Goal: Transaction & Acquisition: Purchase product/service

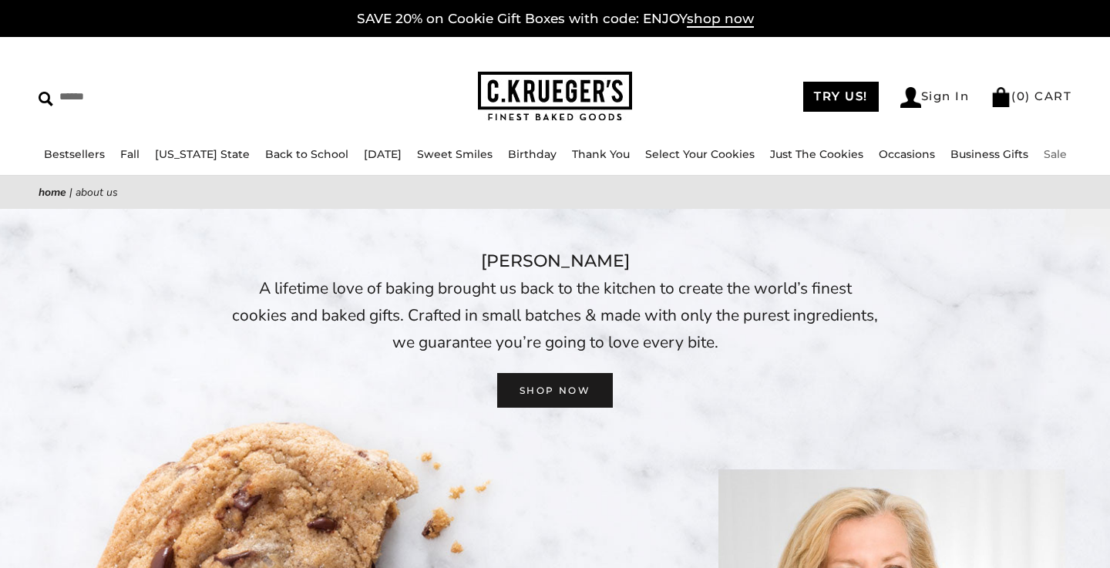
click at [1065, 156] on link "Sale" at bounding box center [1055, 154] width 23 height 14
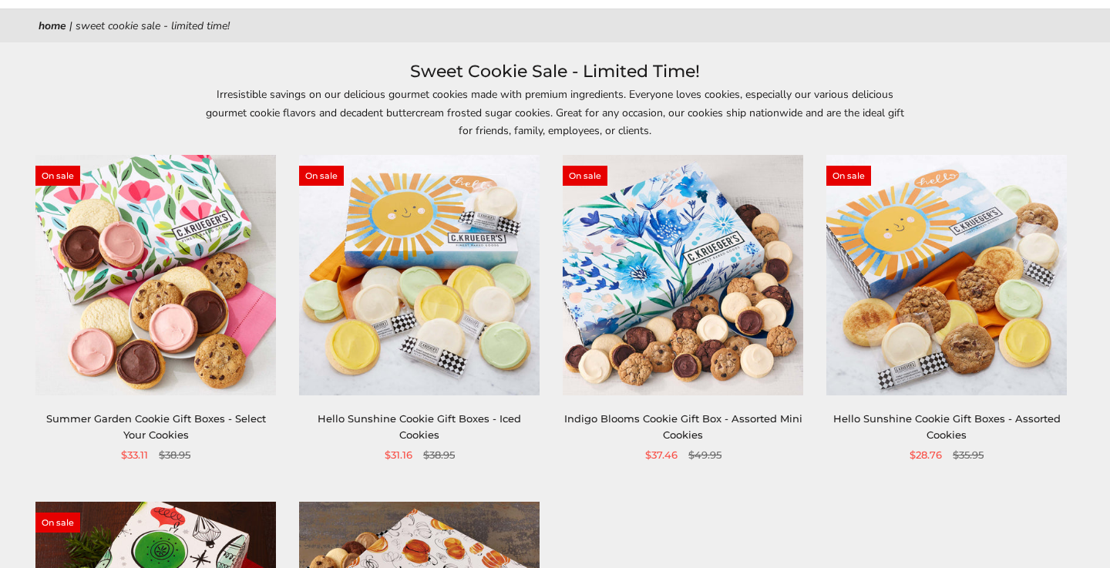
scroll to position [170, 0]
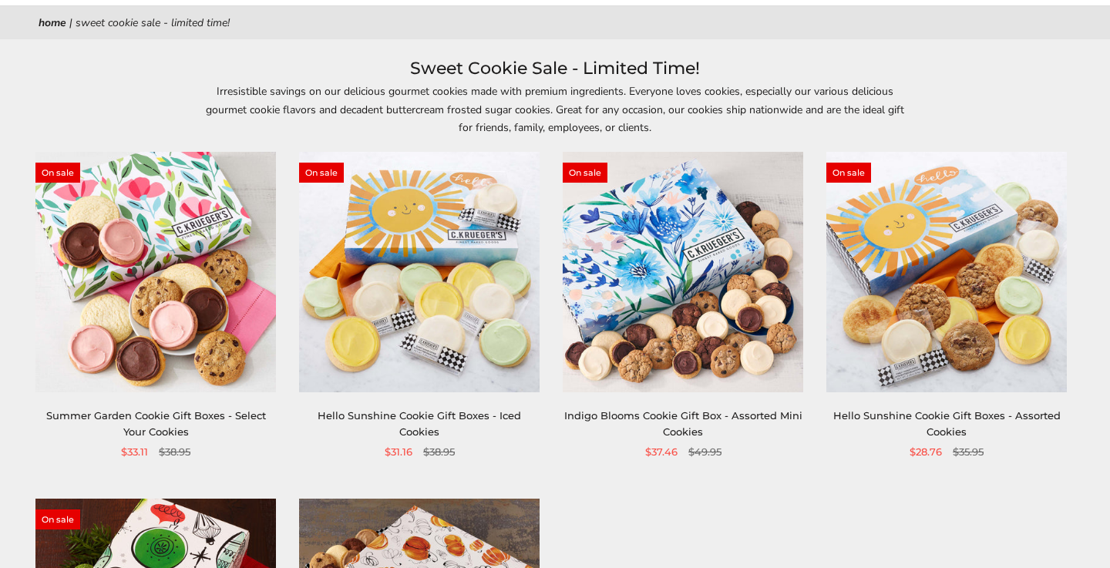
click at [433, 302] on img at bounding box center [419, 272] width 241 height 241
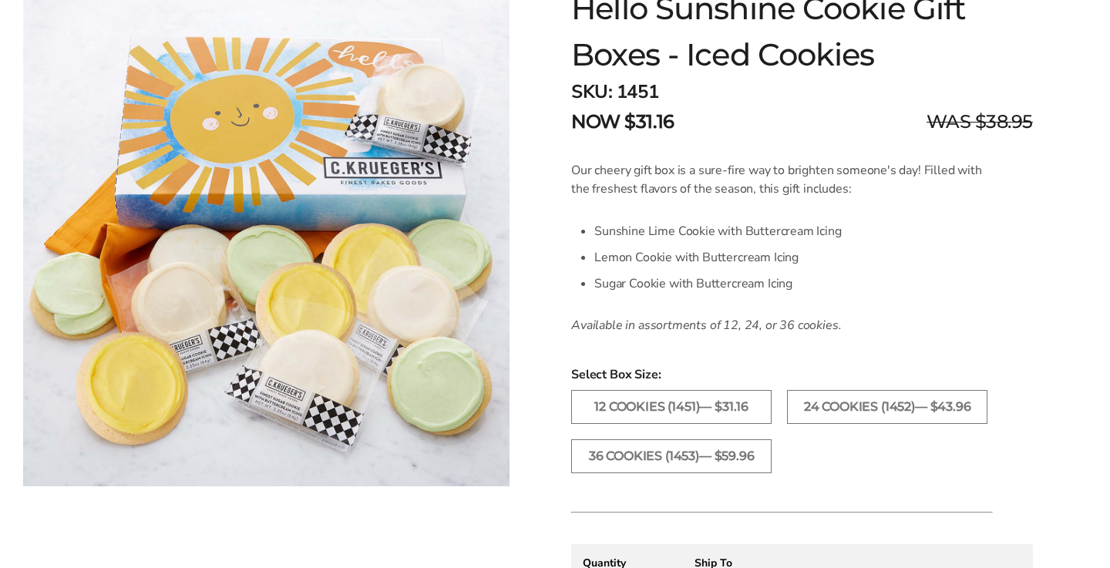
scroll to position [290, 0]
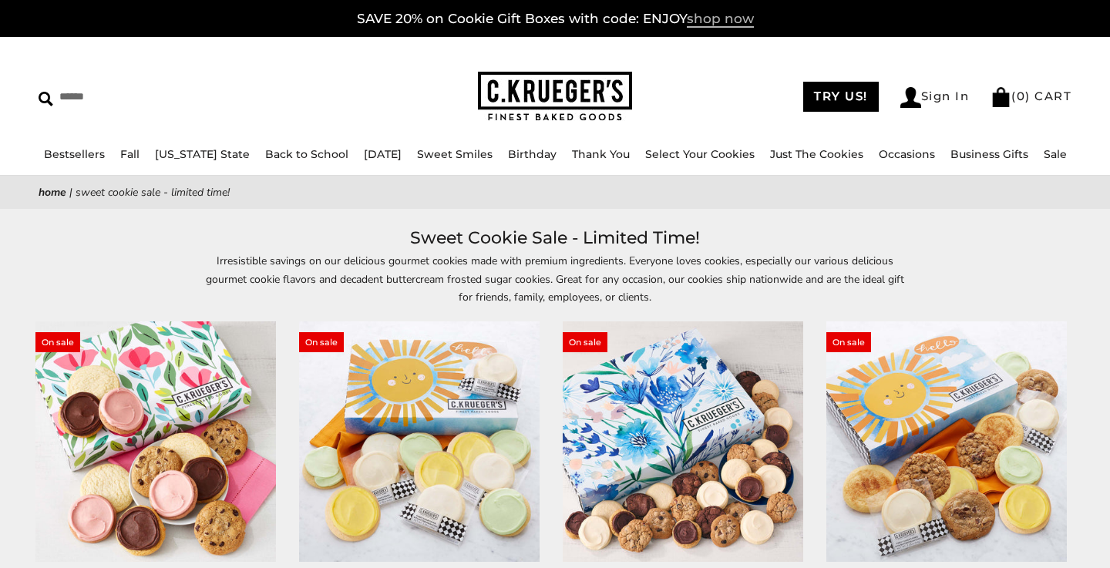
click at [724, 18] on span "shop now" at bounding box center [720, 19] width 67 height 17
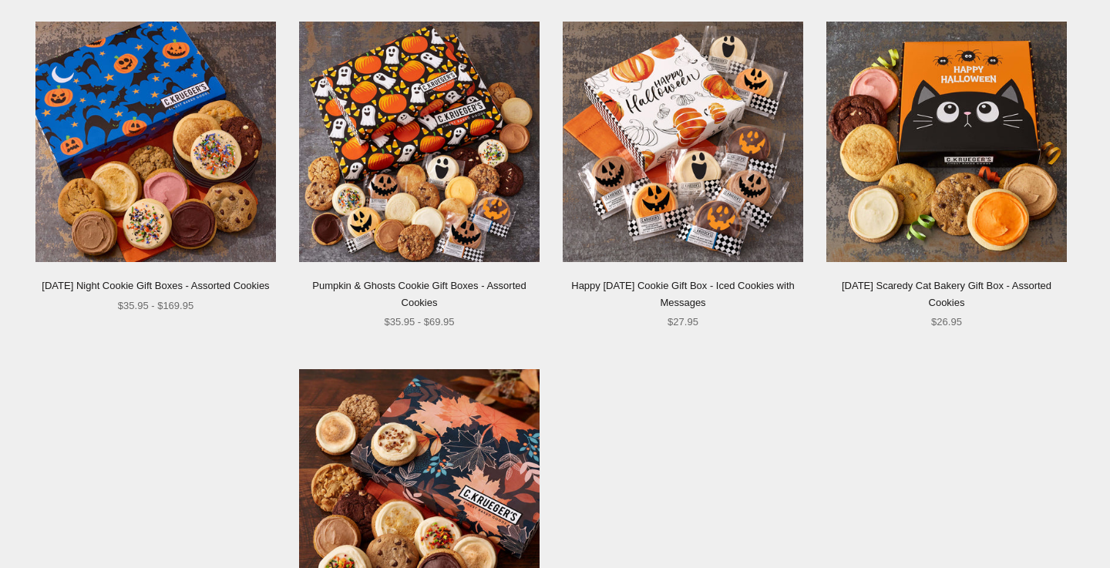
scroll to position [1546, 0]
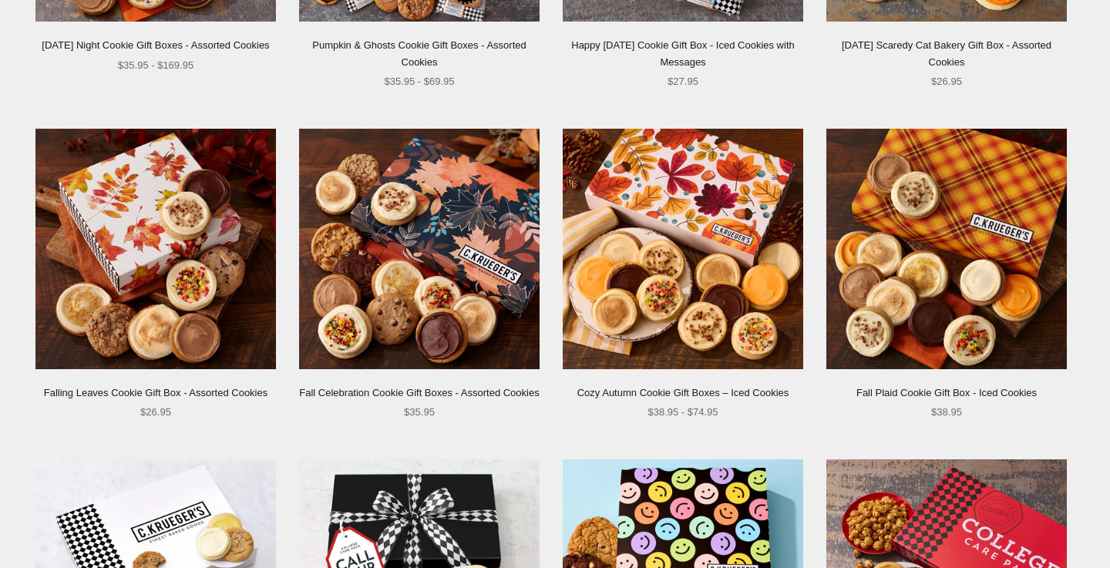
click at [144, 221] on img at bounding box center [155, 249] width 241 height 241
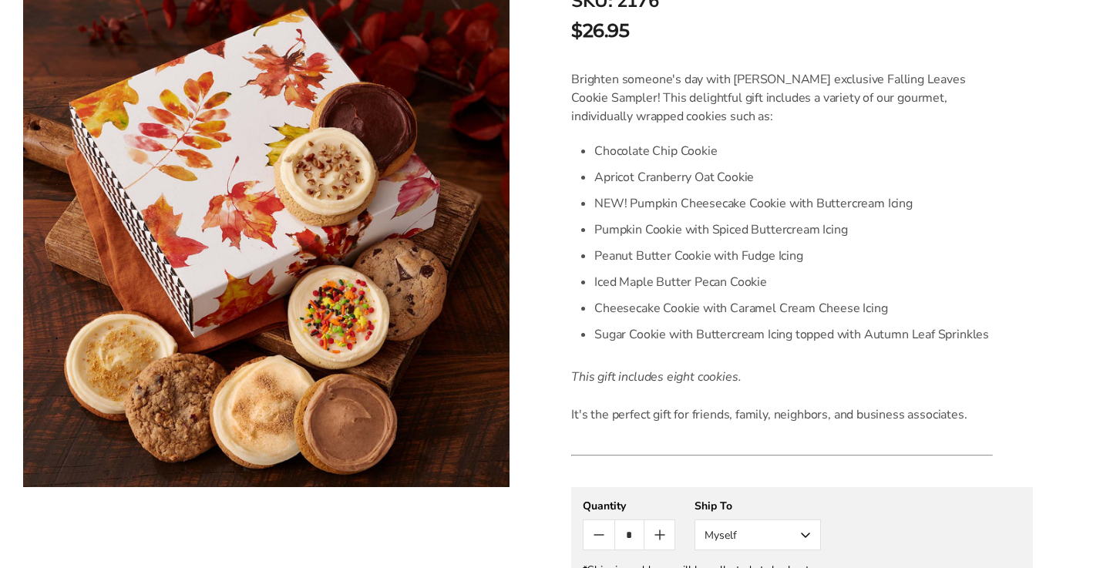
scroll to position [354, 0]
